Goal: Find contact information: Find contact information

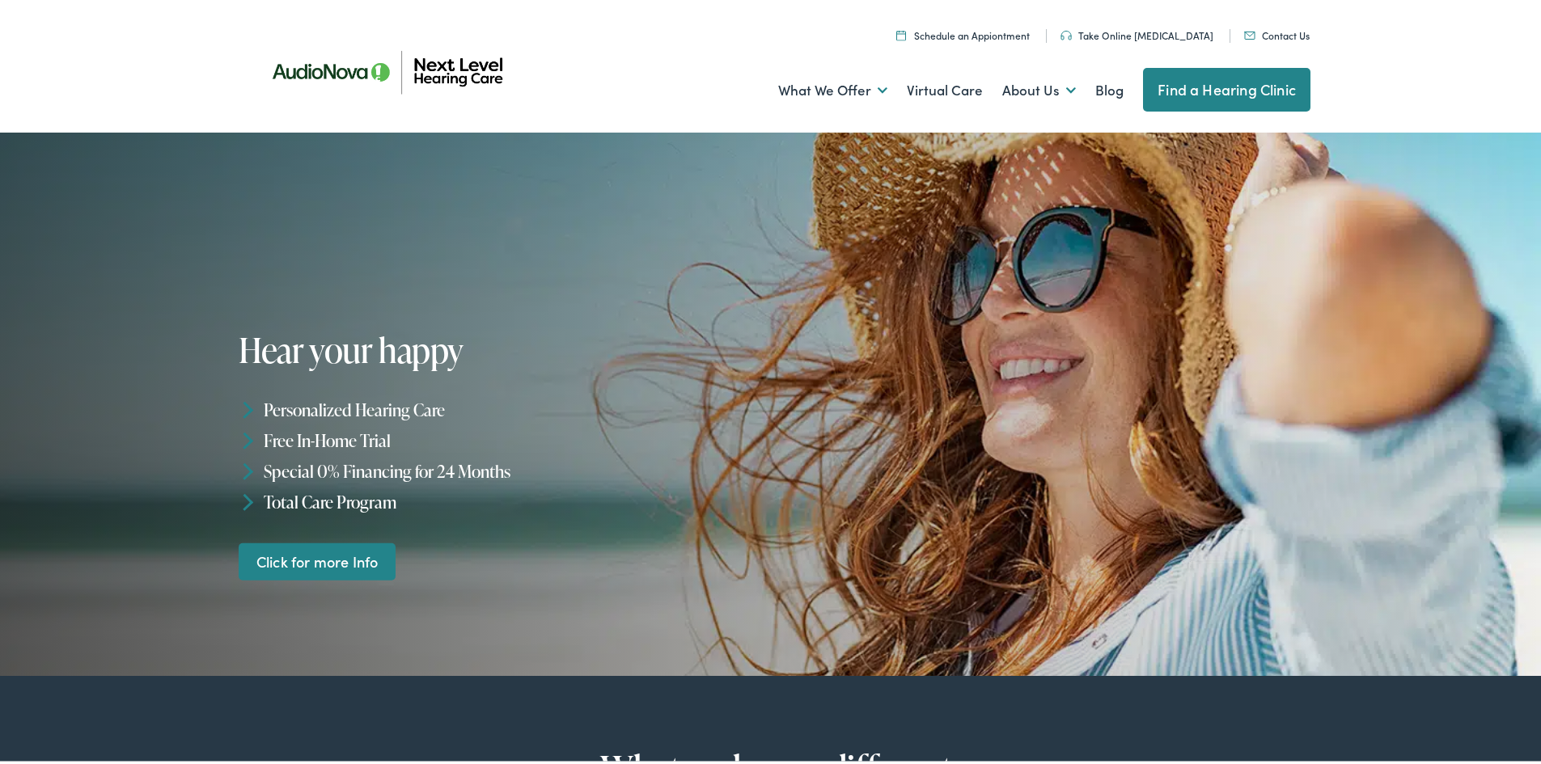
click at [0, 0] on link "[MEDICAL_DATA] Testing & Treatment" at bounding box center [0, 0] width 0 height 0
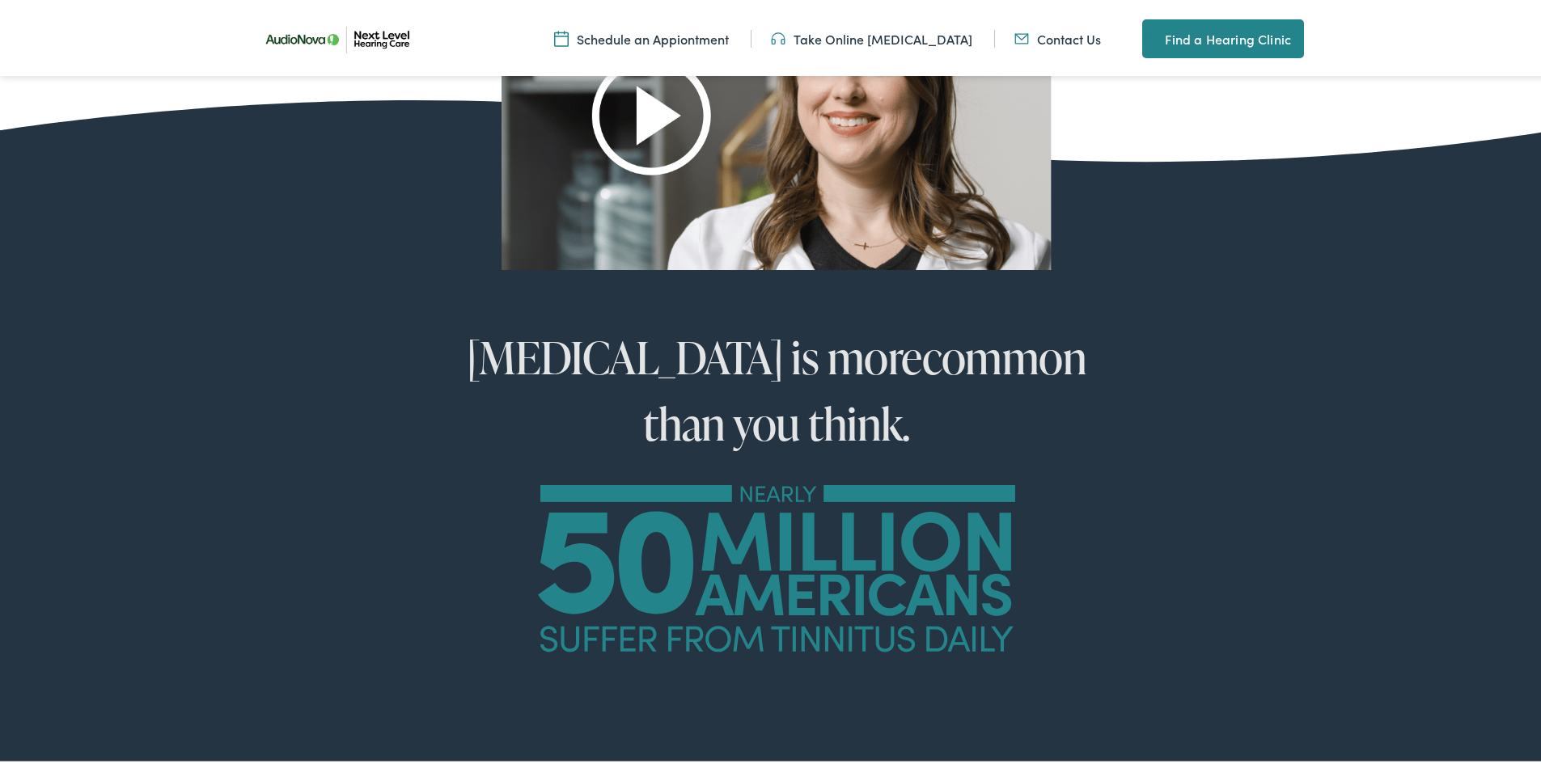
scroll to position [890, 0]
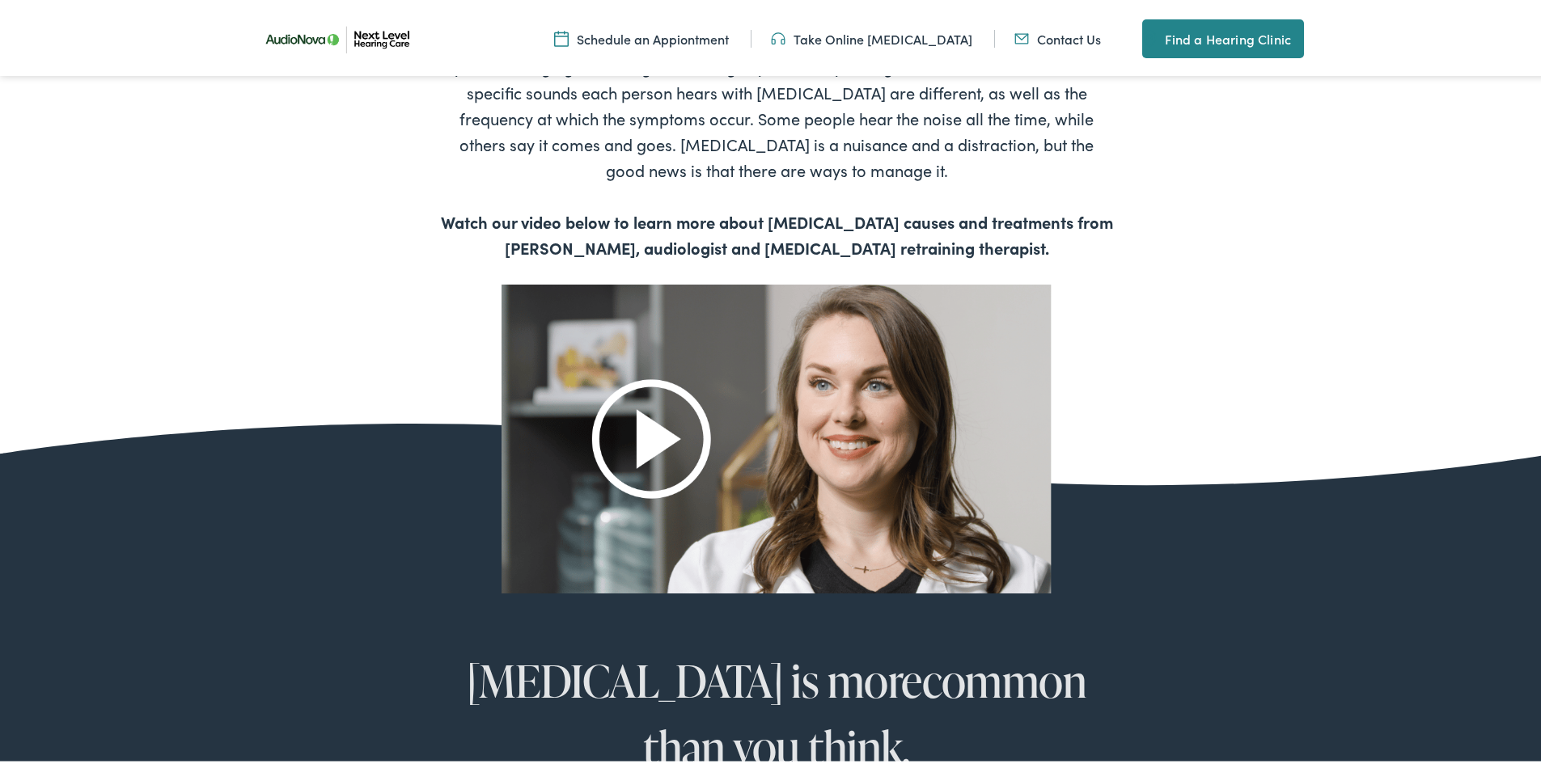
click at [1047, 37] on link "Contact Us" at bounding box center [1057, 36] width 87 height 18
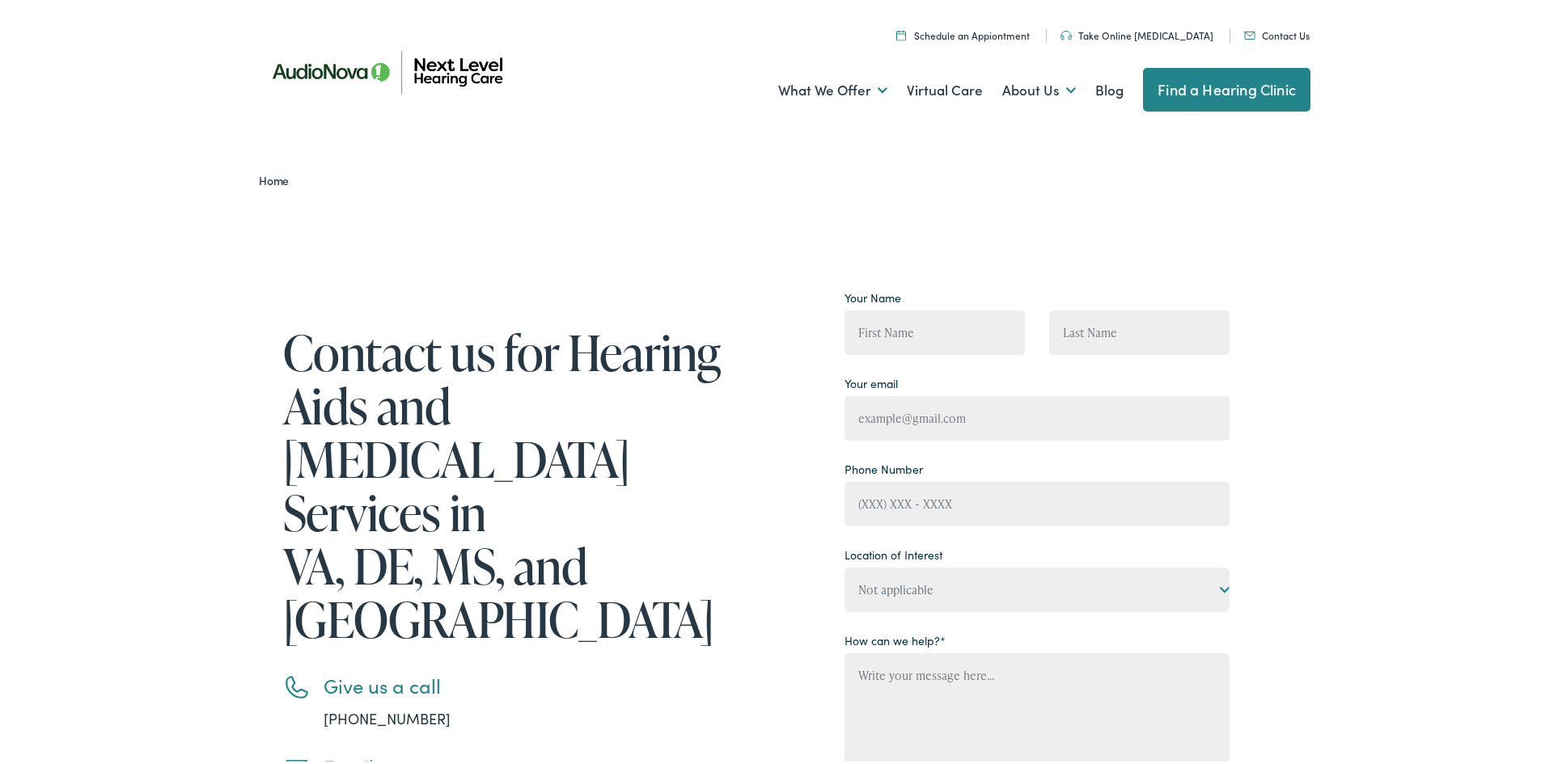
scroll to position [81, 0]
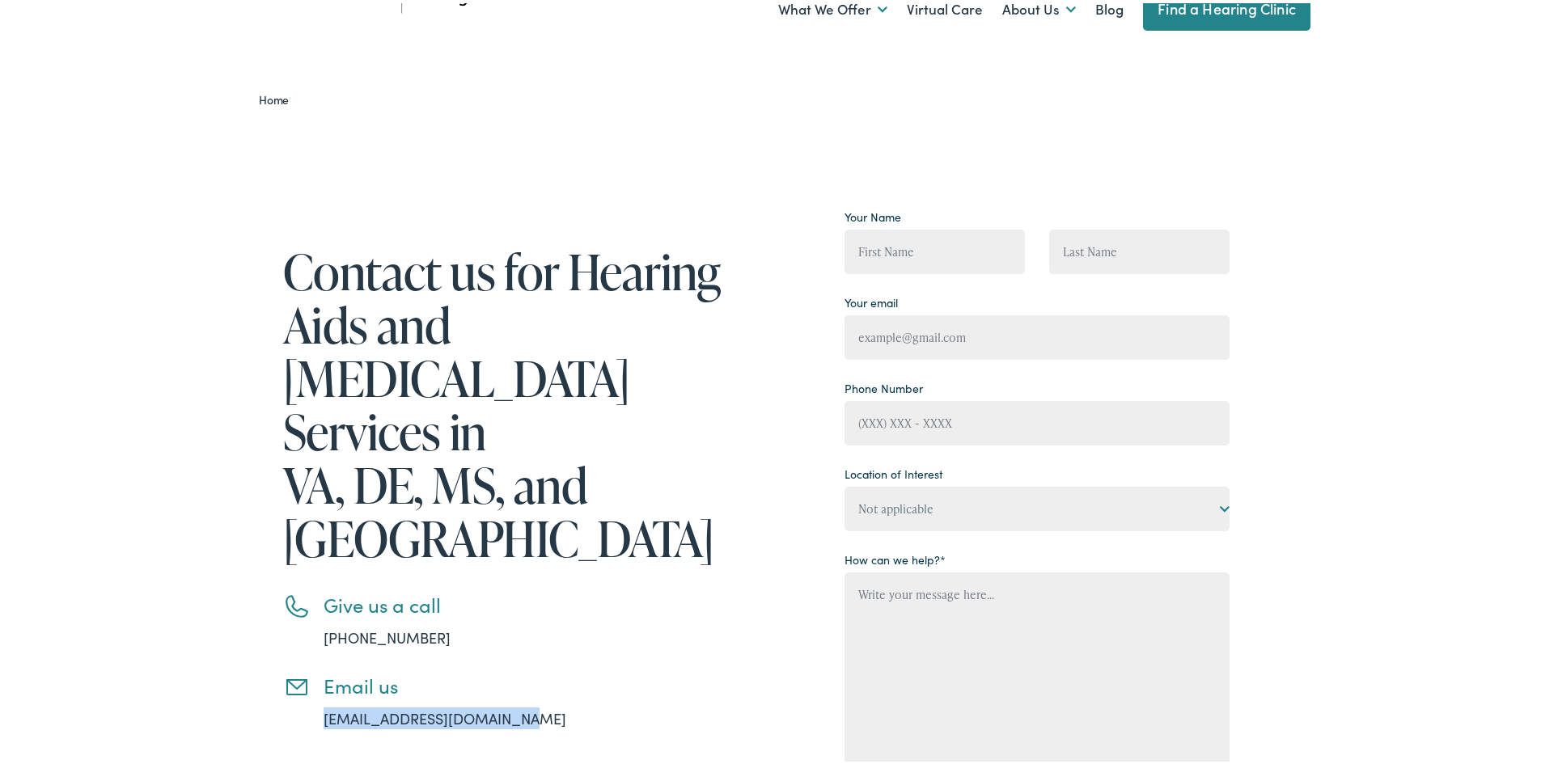
drag, startPoint x: 308, startPoint y: 613, endPoint x: 502, endPoint y: 615, distance: 193.4
click at [502, 671] on li "Email us [EMAIL_ADDRESS][DOMAIN_NAME]" at bounding box center [509, 698] width 453 height 55
copy link "info@nextlevelhearing.com"
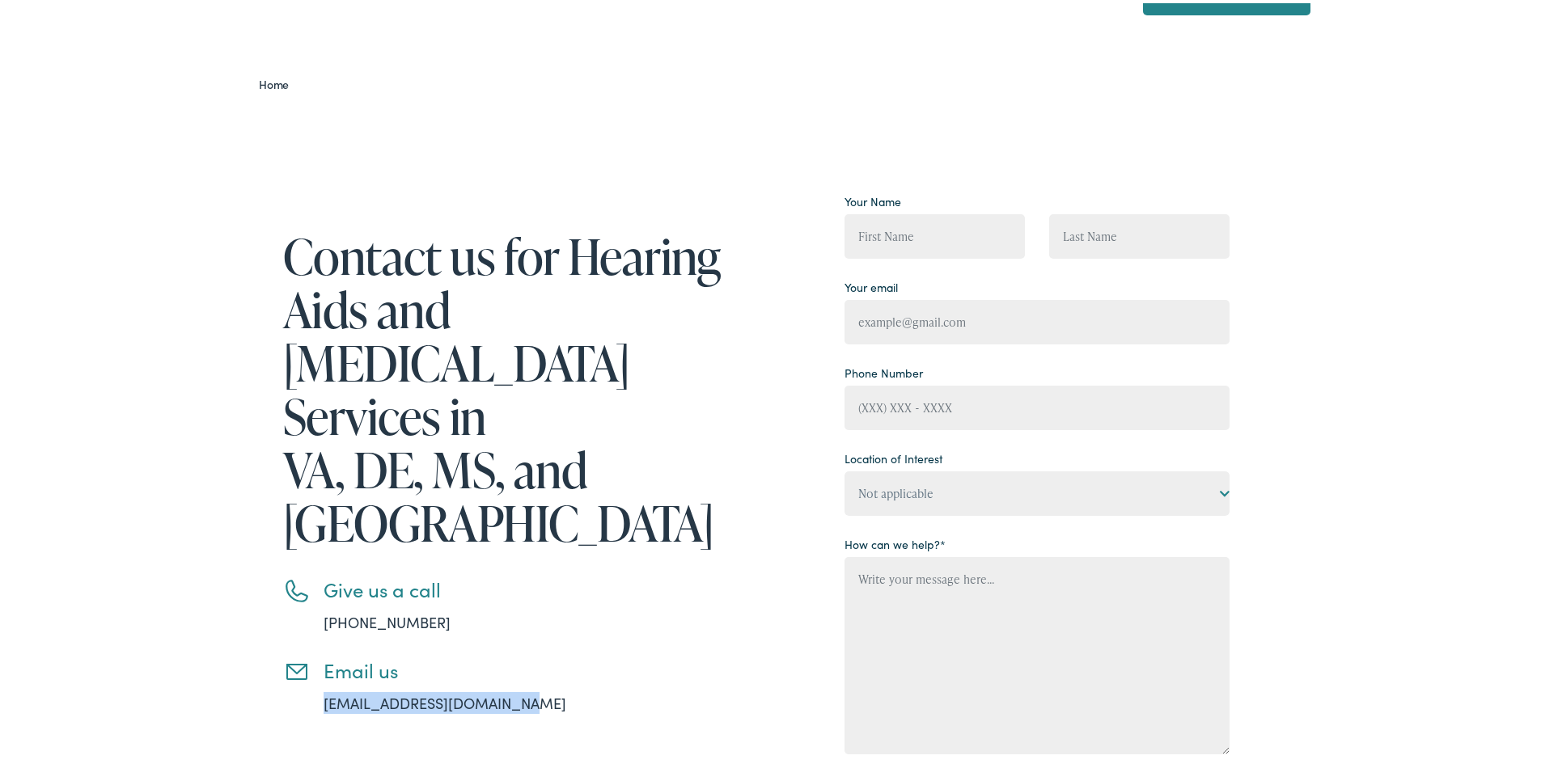
scroll to position [0, 0]
